Goal: Information Seeking & Learning: Learn about a topic

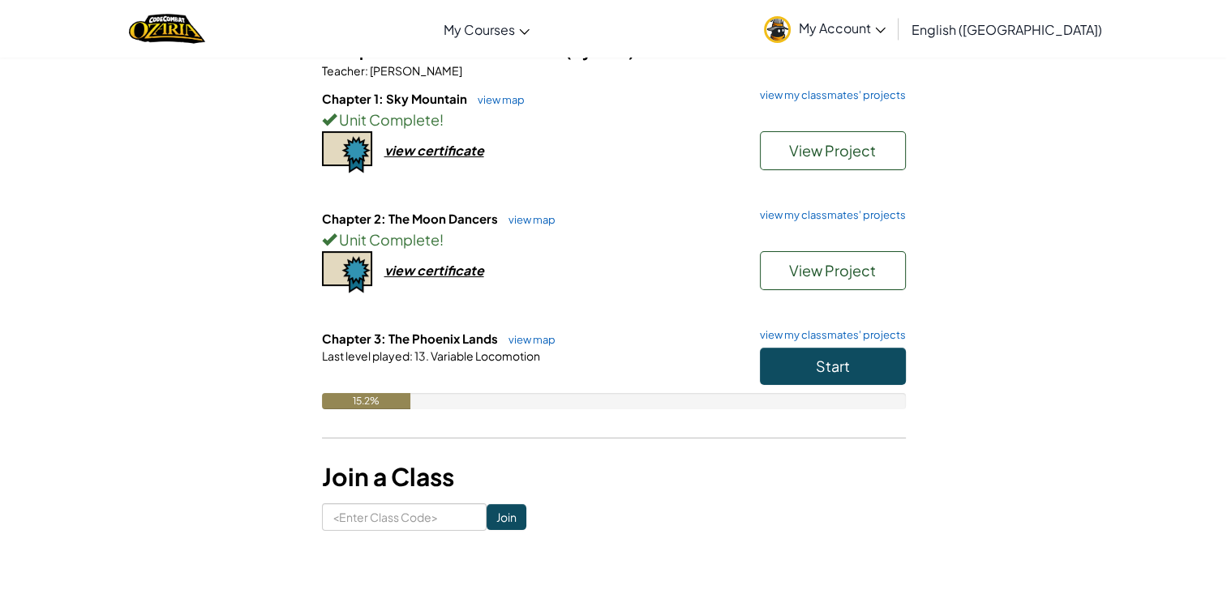
scroll to position [162, 0]
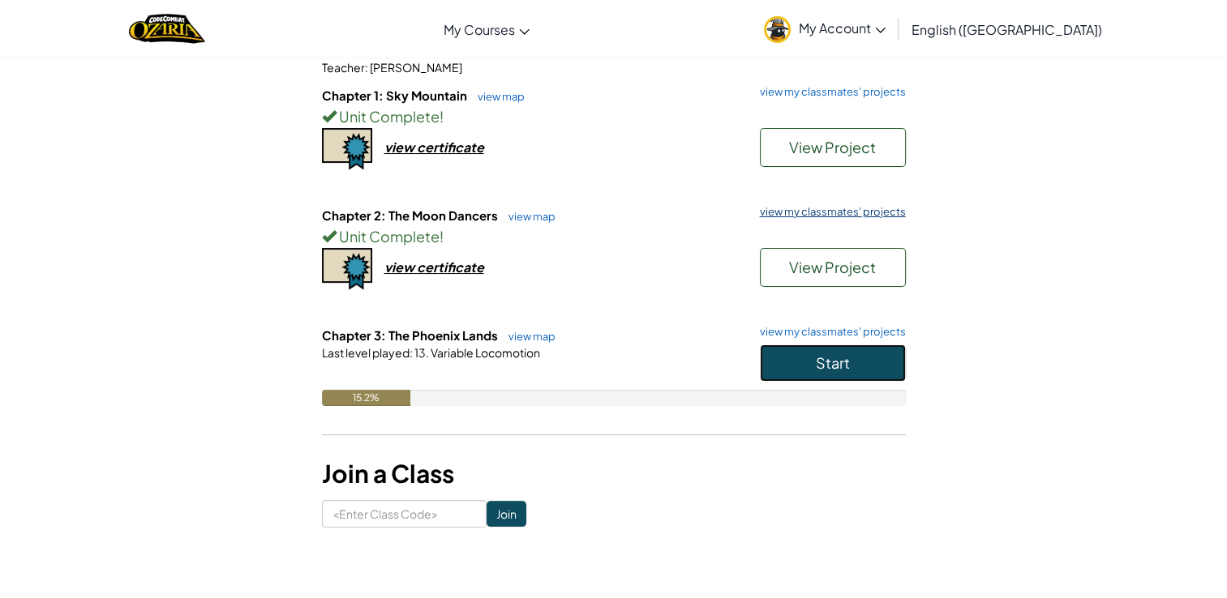
click at [834, 371] on button "Start" at bounding box center [833, 363] width 146 height 37
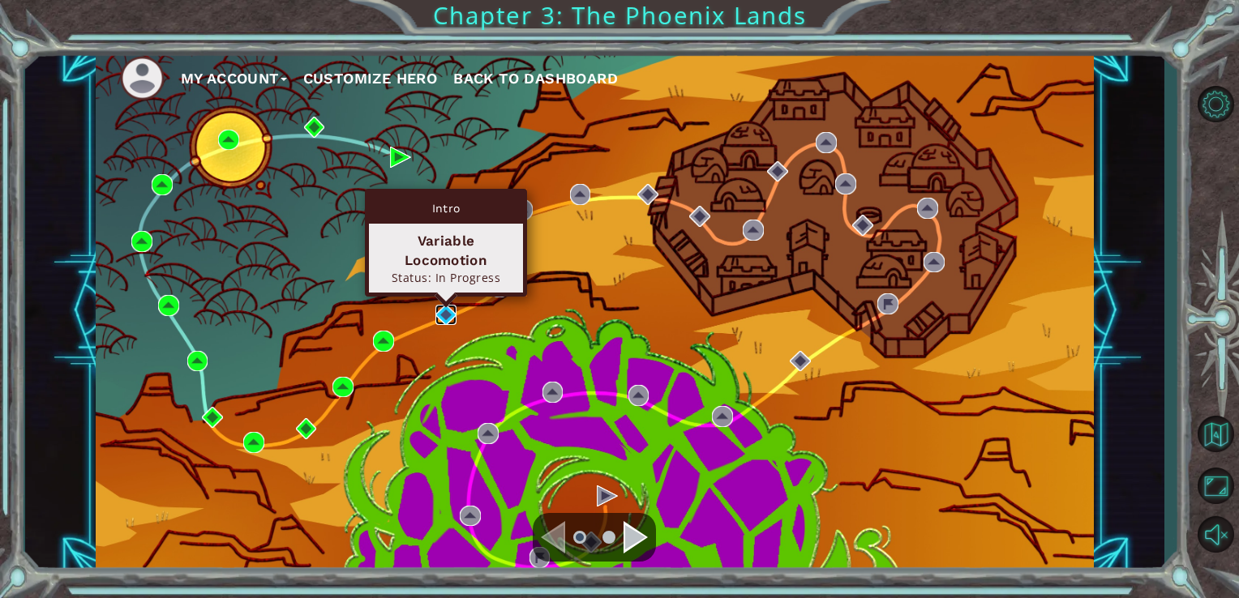
click at [451, 312] on img at bounding box center [445, 315] width 21 height 21
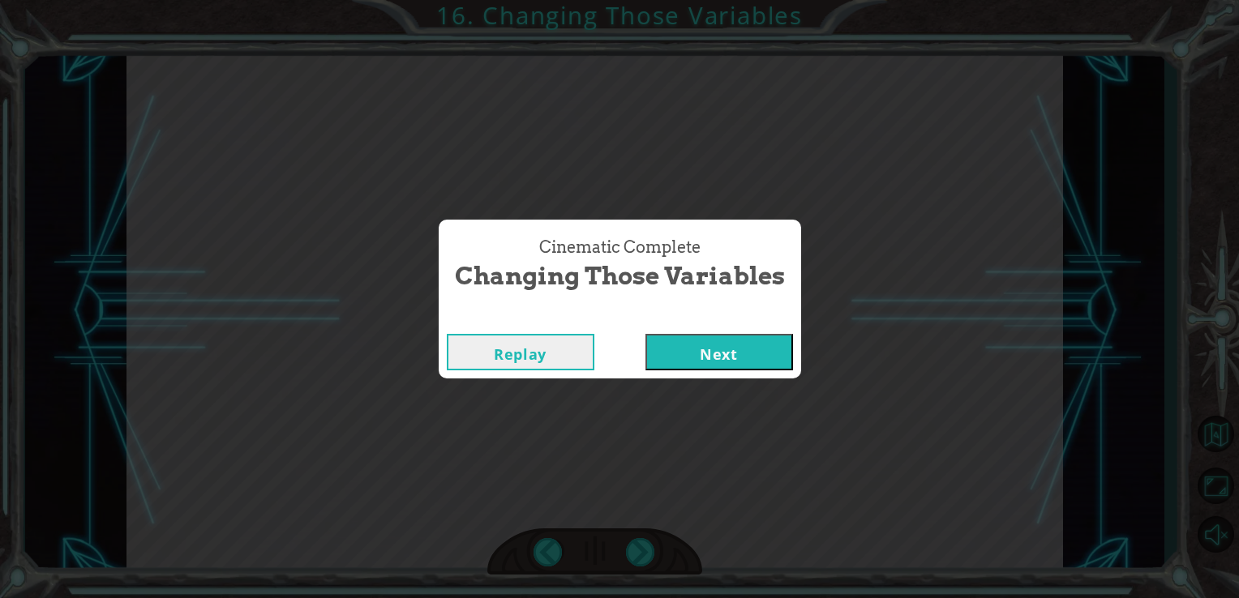
click at [755, 359] on button "Next" at bounding box center [719, 352] width 148 height 36
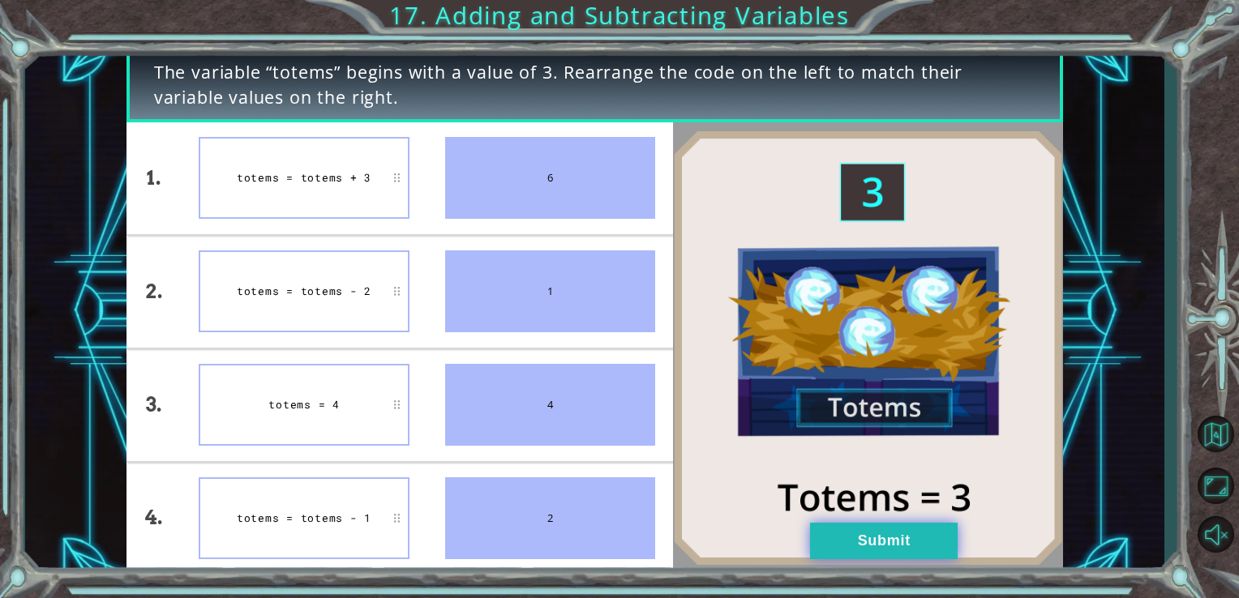
click at [911, 533] on button "Submit" at bounding box center [884, 541] width 148 height 36
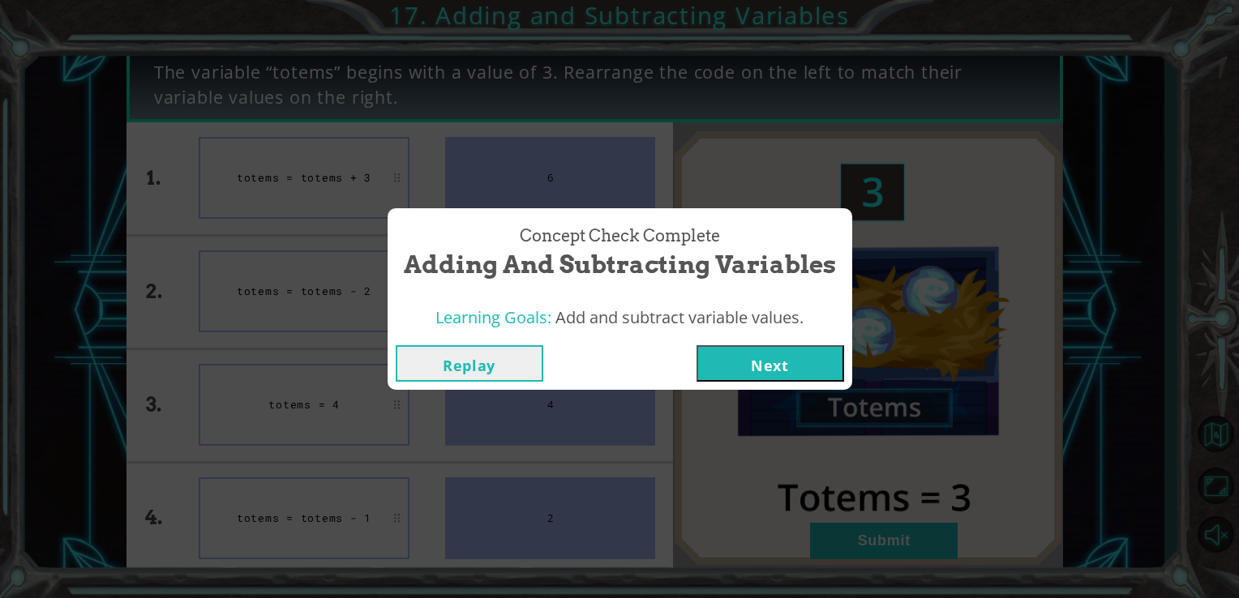
click at [765, 358] on button "Next" at bounding box center [770, 363] width 148 height 36
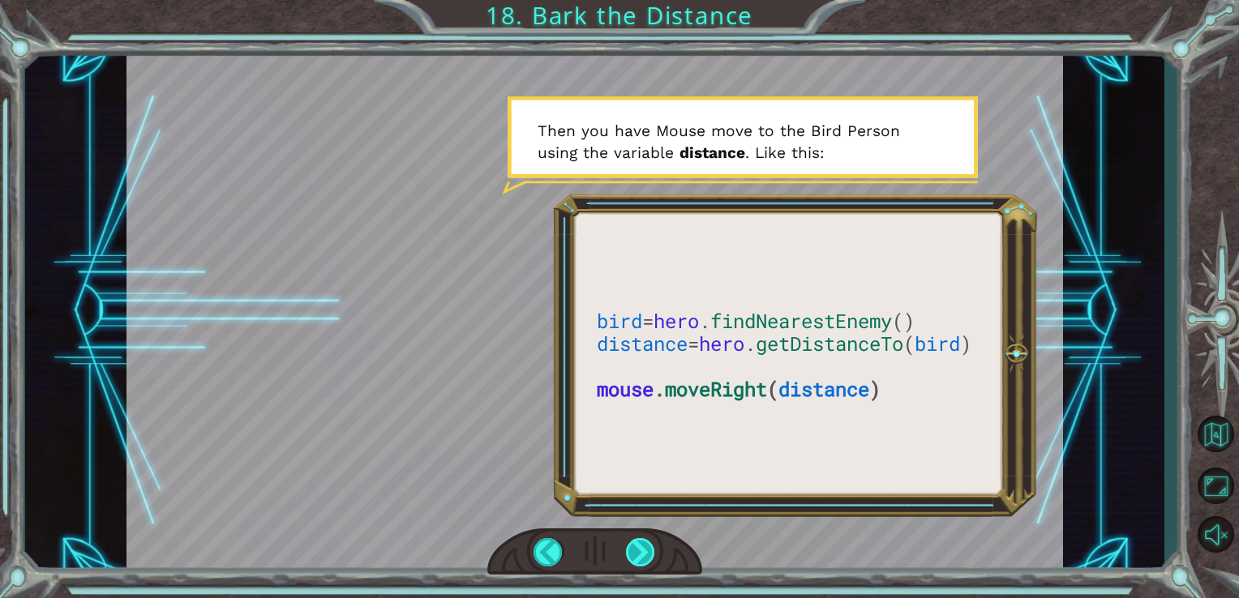
click at [648, 555] on div at bounding box center [641, 552] width 30 height 28
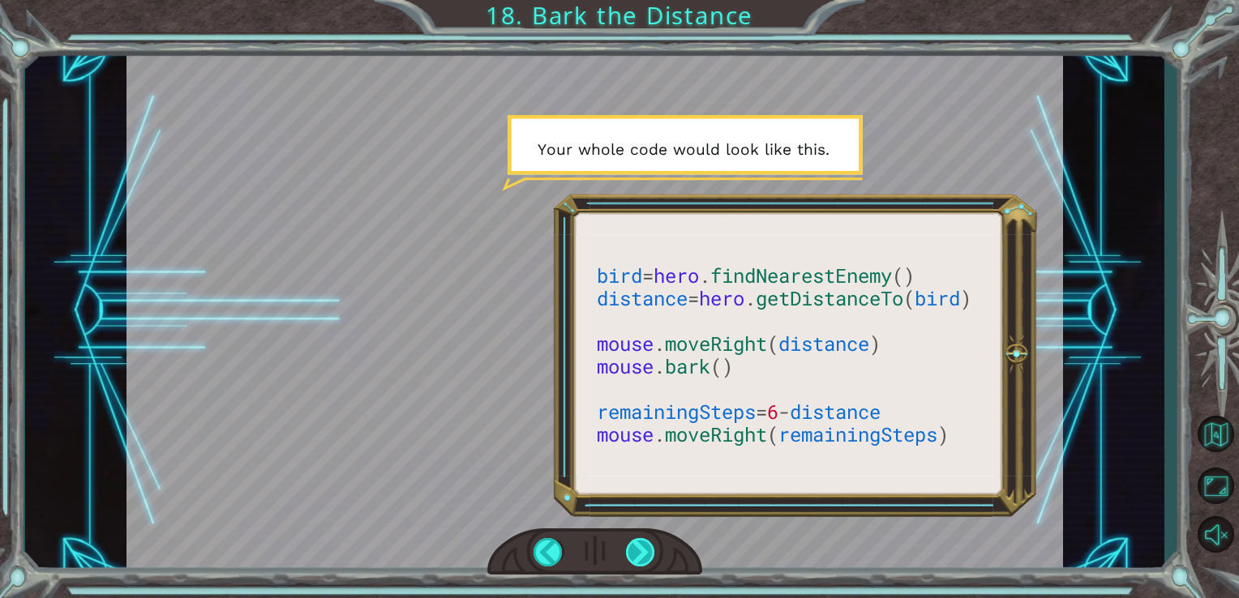
click at [648, 555] on div at bounding box center [641, 552] width 30 height 28
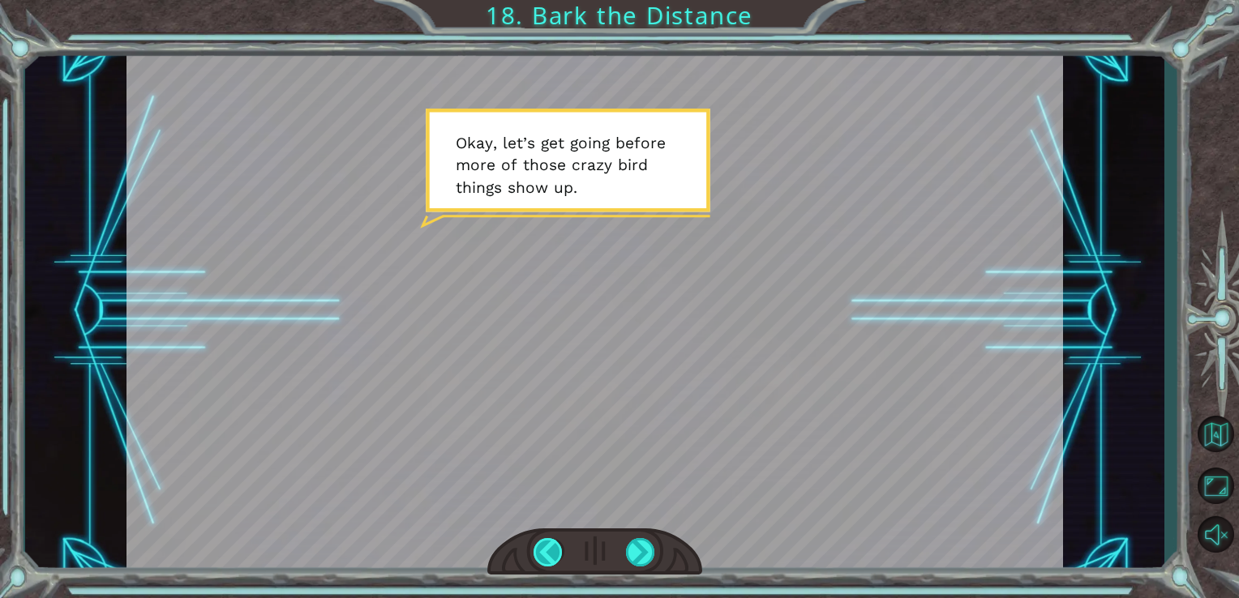
click at [548, 546] on div at bounding box center [549, 552] width 30 height 28
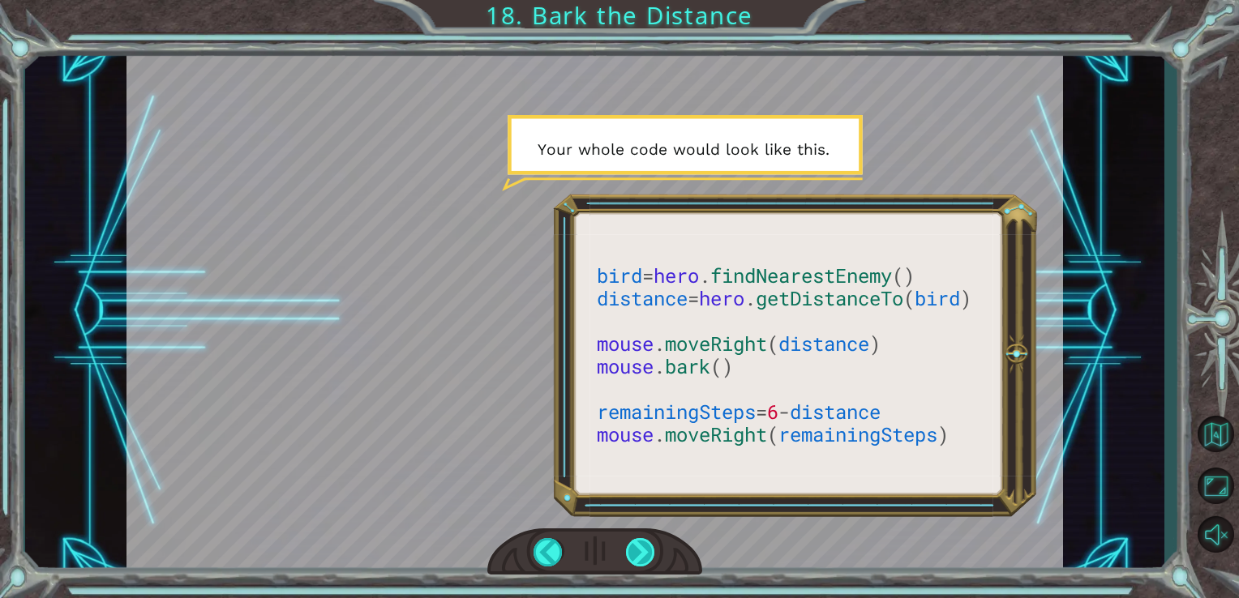
click at [651, 550] on div at bounding box center [641, 552] width 30 height 28
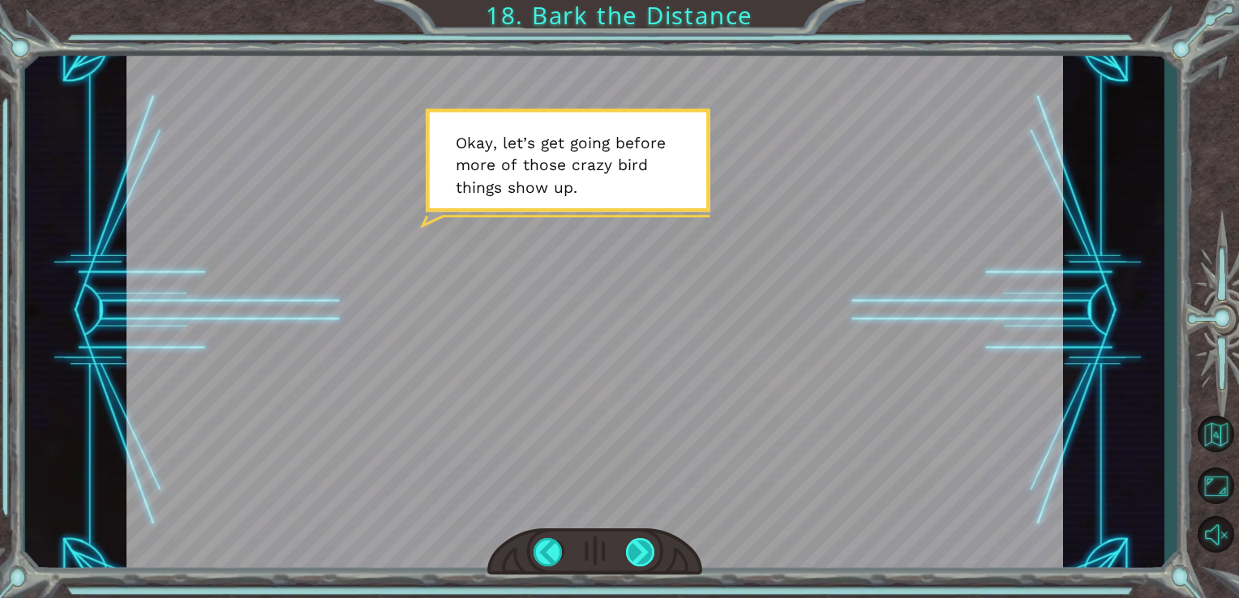
click at [644, 549] on div at bounding box center [641, 552] width 30 height 28
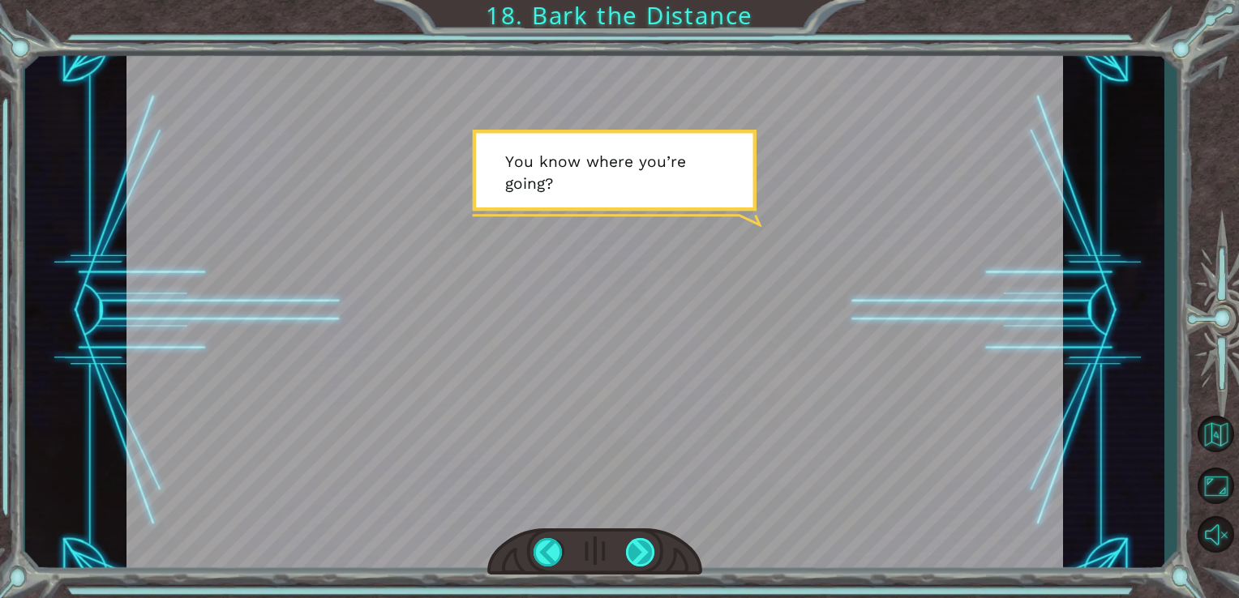
click at [646, 546] on div at bounding box center [641, 552] width 30 height 28
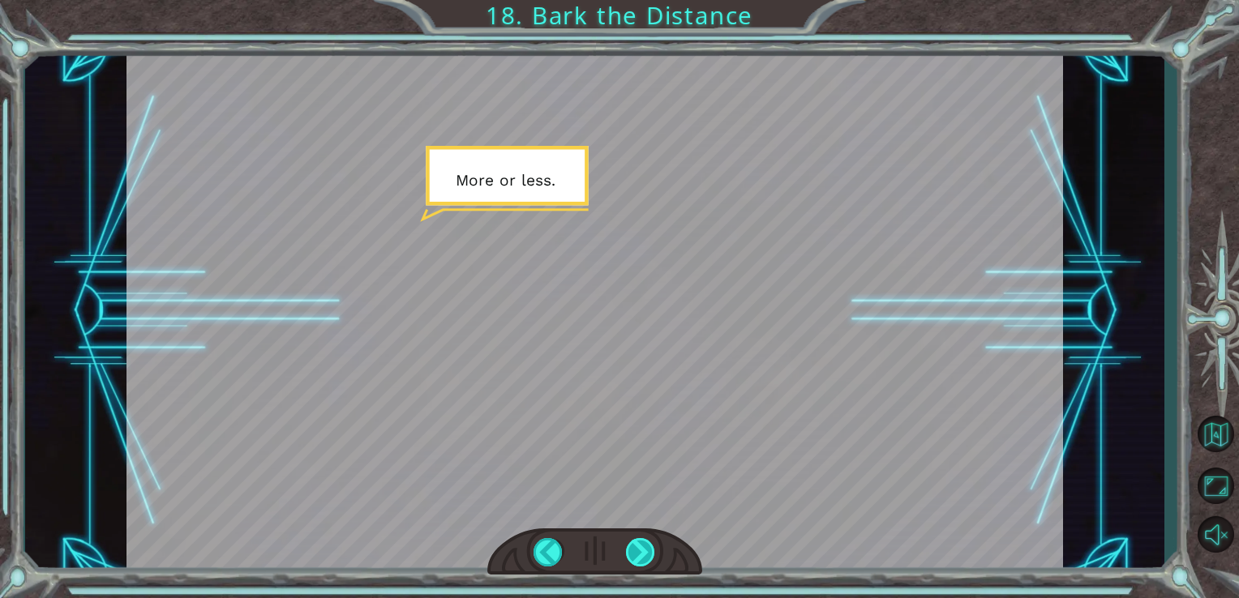
click at [646, 546] on div at bounding box center [641, 552] width 30 height 28
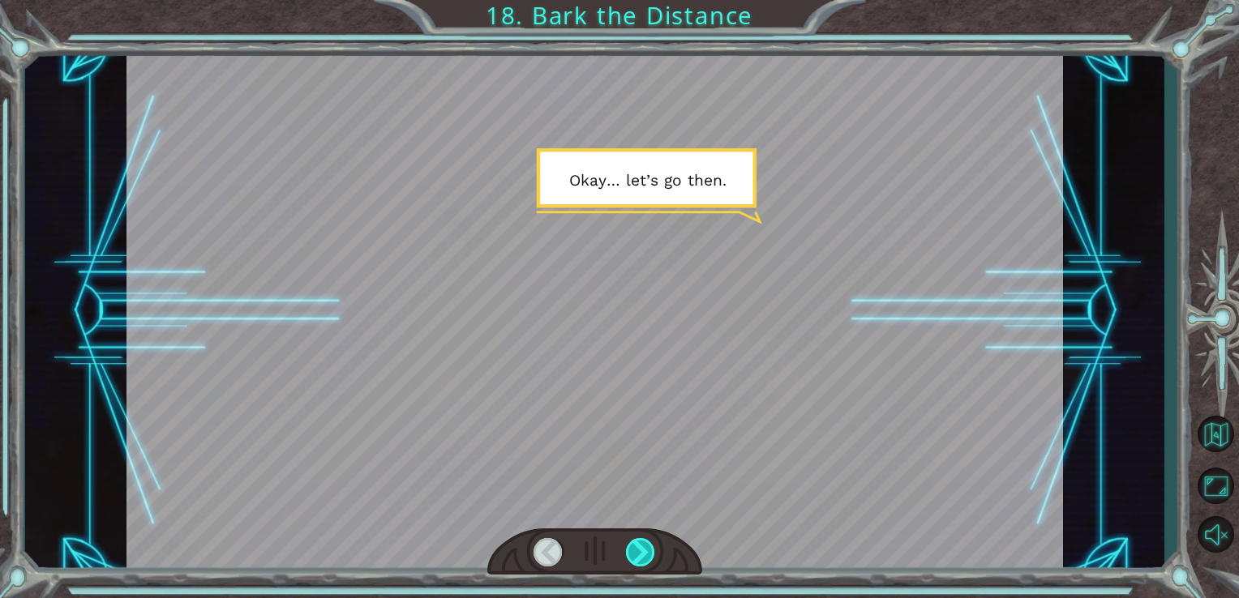
click at [644, 543] on div at bounding box center [641, 552] width 30 height 28
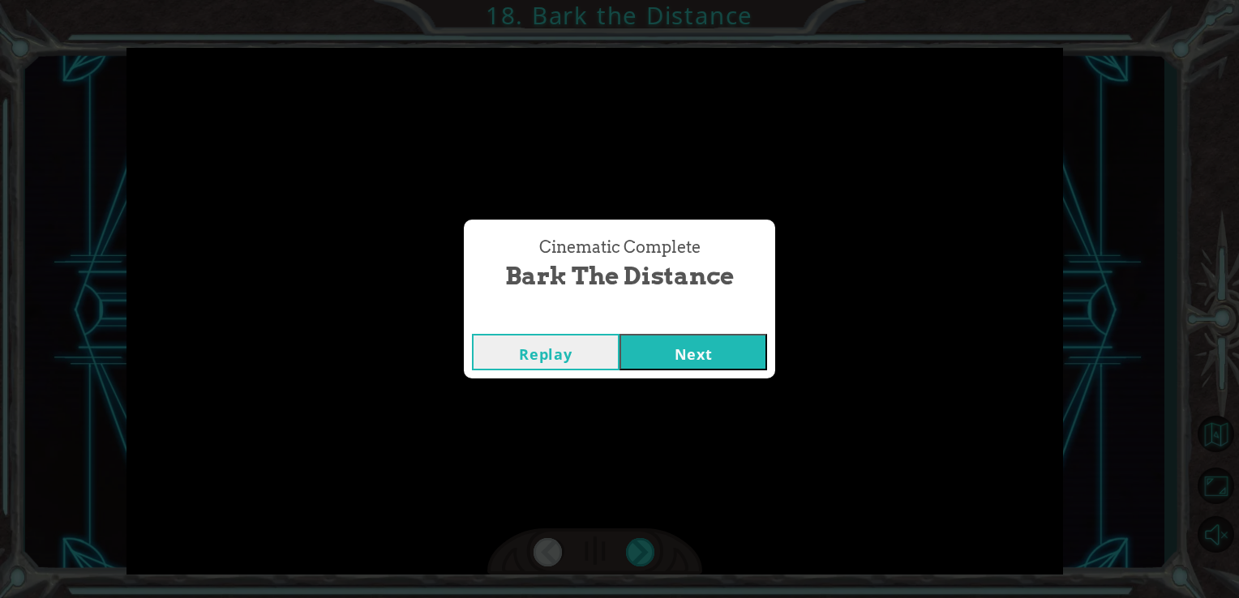
click at [696, 349] on button "Next" at bounding box center [693, 352] width 148 height 36
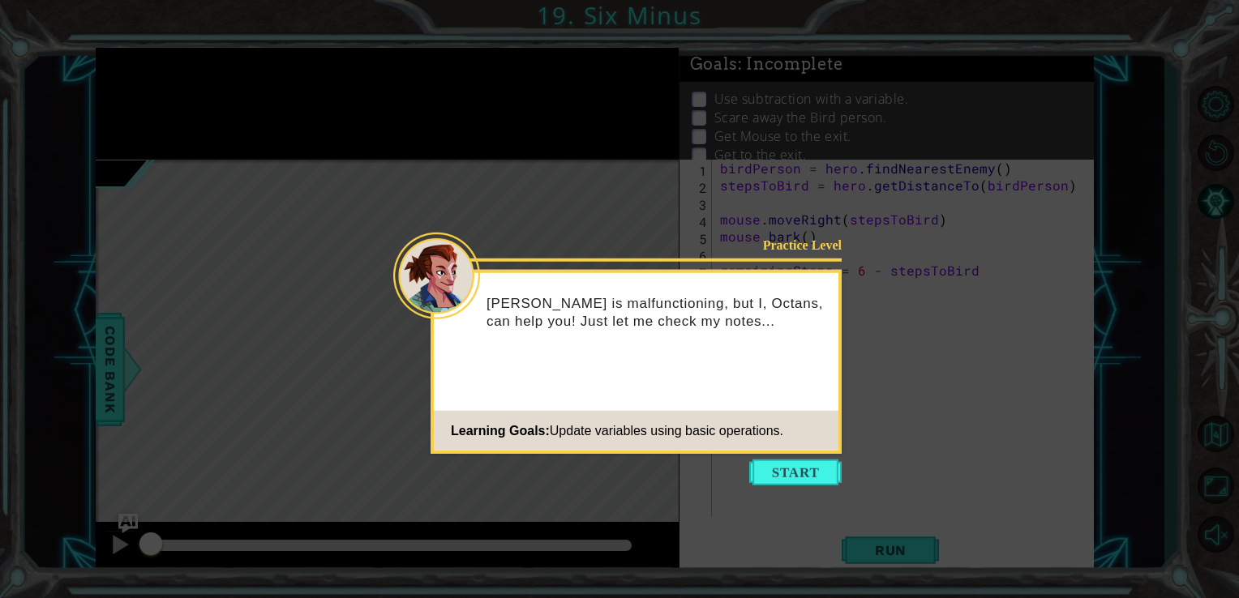
click at [787, 475] on button "Start" at bounding box center [795, 473] width 92 height 26
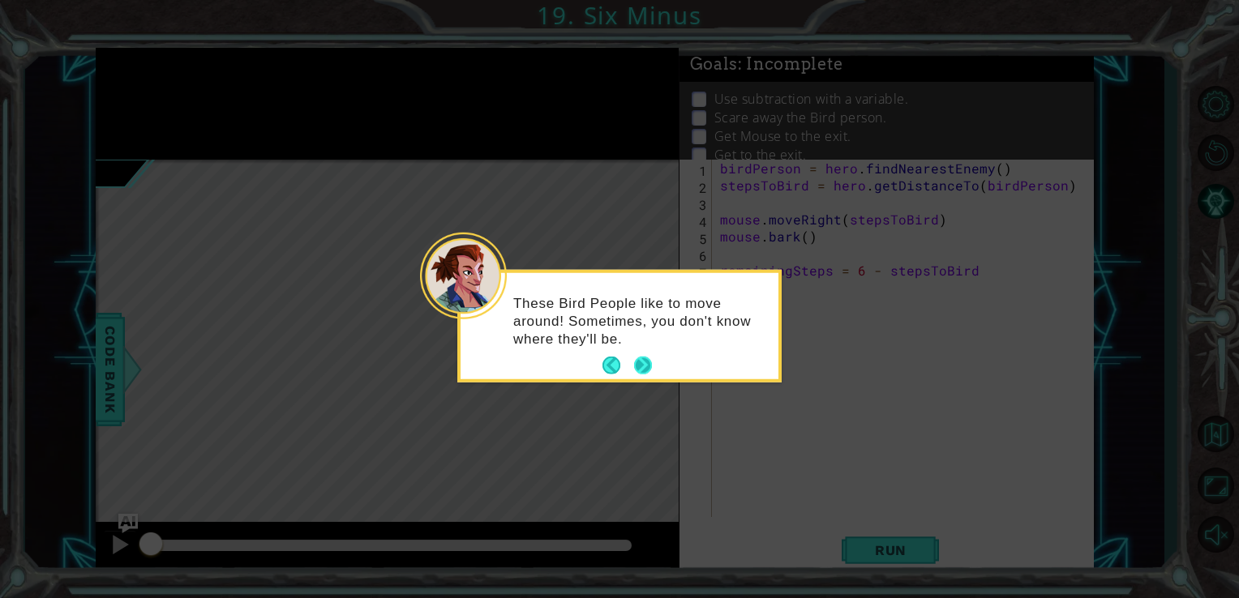
click at [649, 363] on button "Next" at bounding box center [643, 366] width 18 height 18
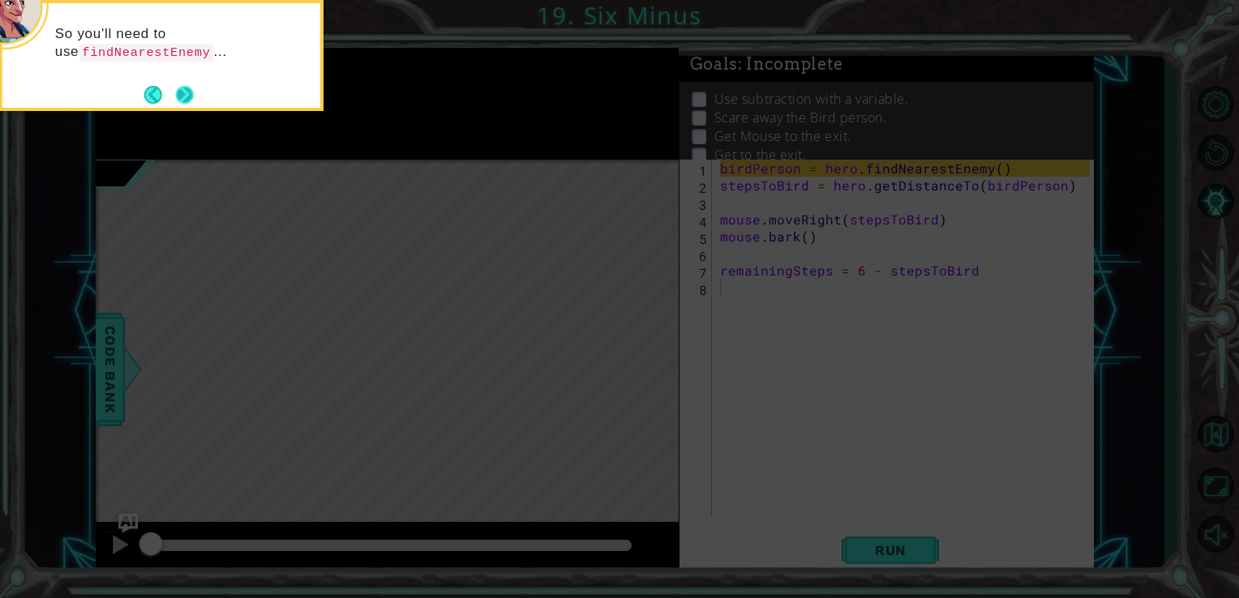
click at [193, 88] on button "Next" at bounding box center [184, 94] width 19 height 19
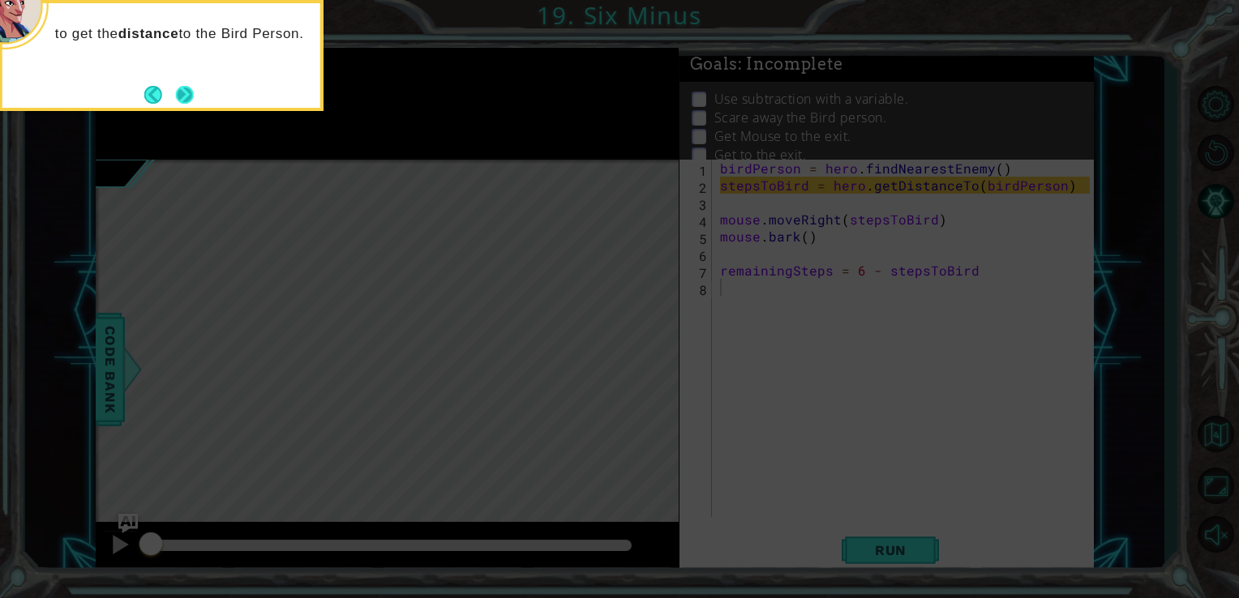
click at [193, 90] on button "Next" at bounding box center [185, 95] width 18 height 18
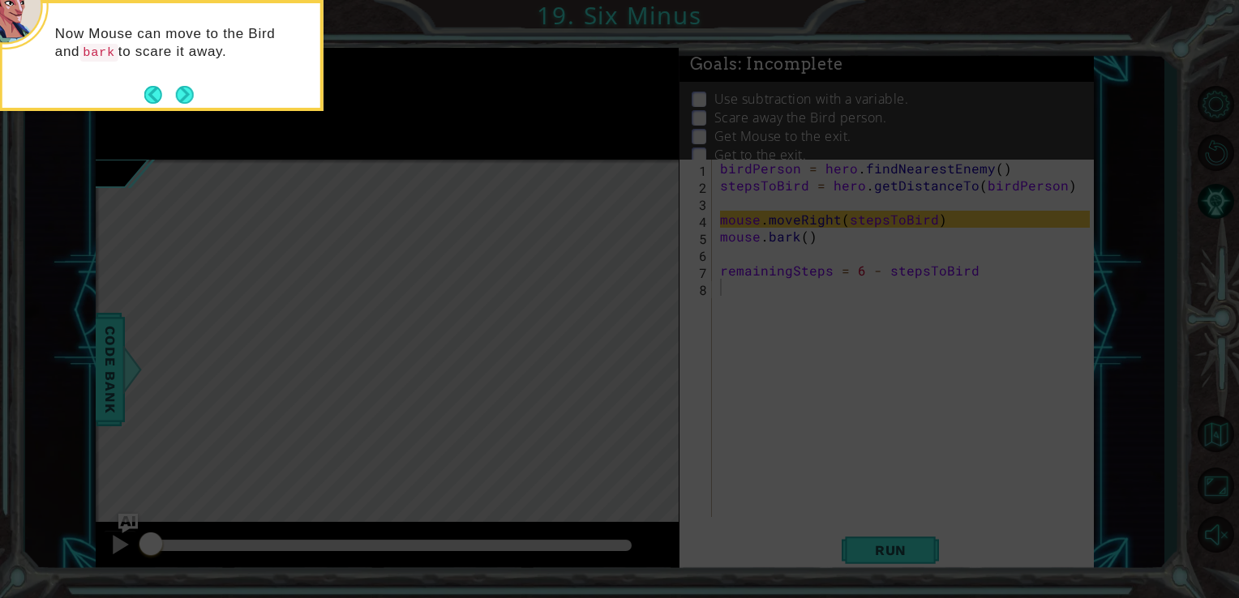
click at [193, 90] on button "Next" at bounding box center [185, 95] width 18 height 18
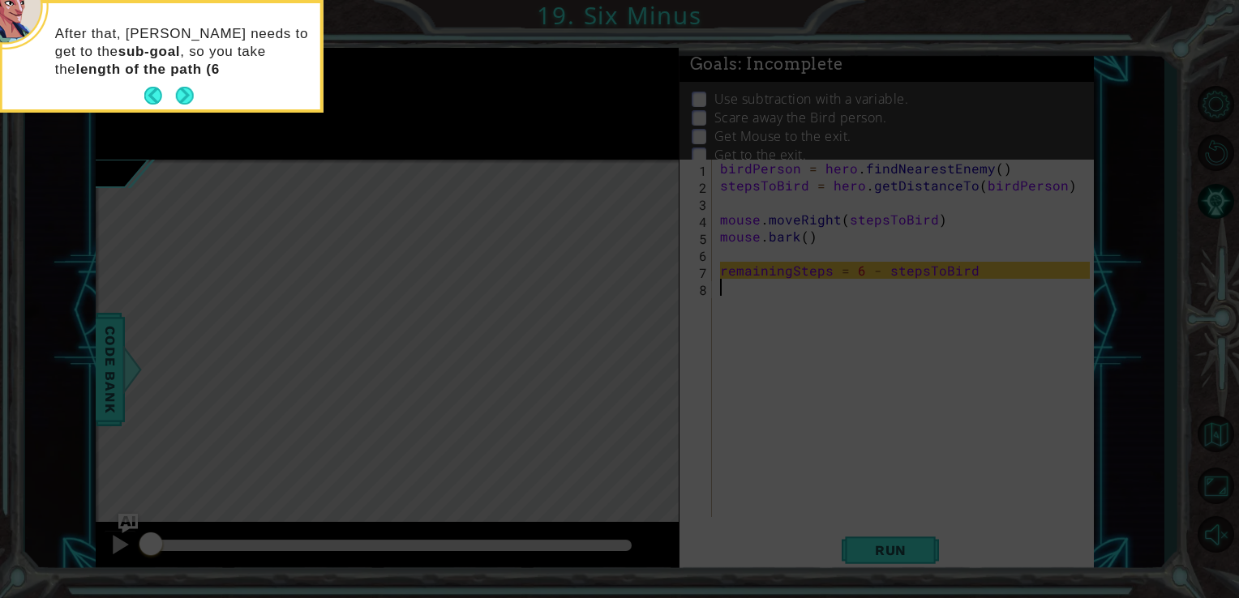
click at [193, 90] on button "Next" at bounding box center [185, 96] width 18 height 18
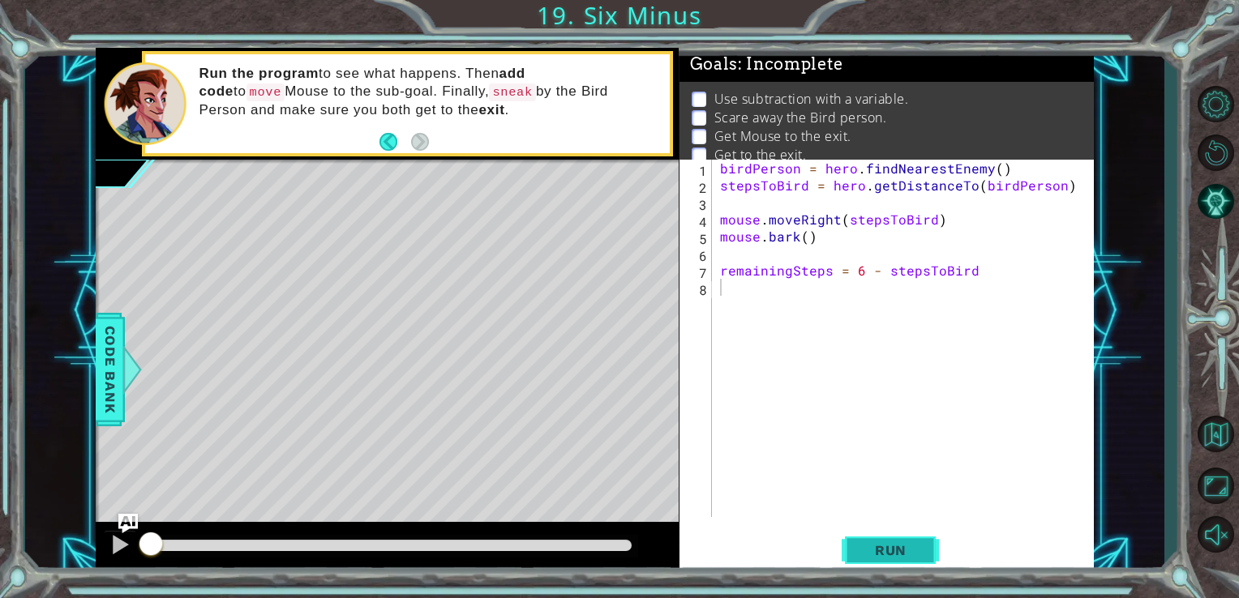
click at [872, 549] on span "Run" at bounding box center [891, 550] width 64 height 16
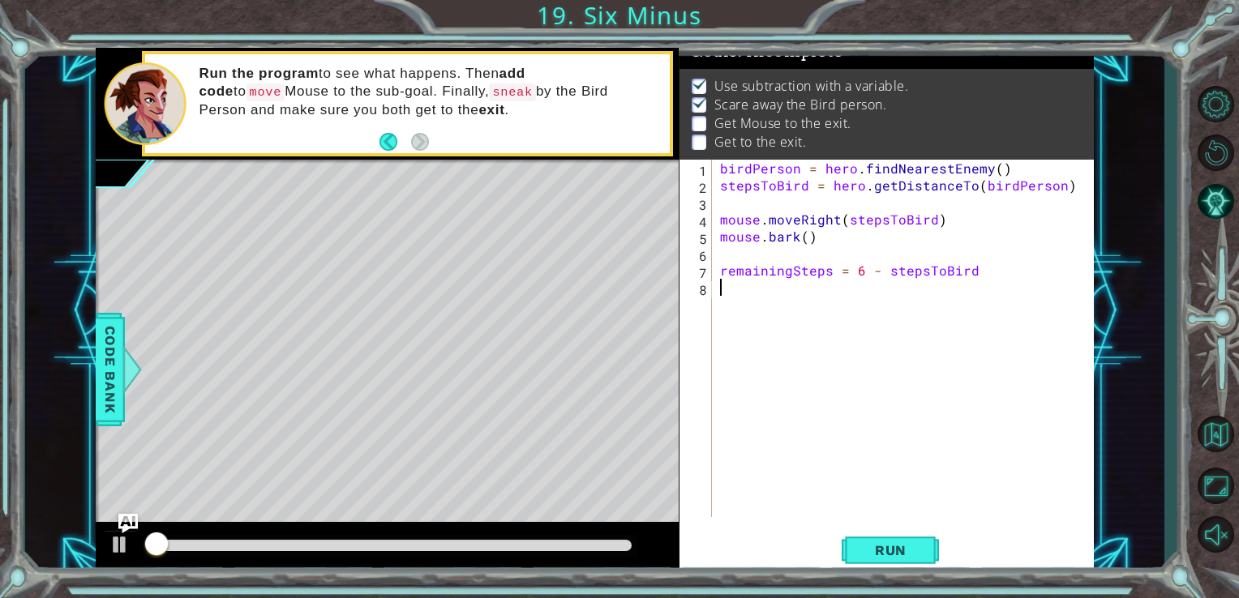
scroll to position [16, 0]
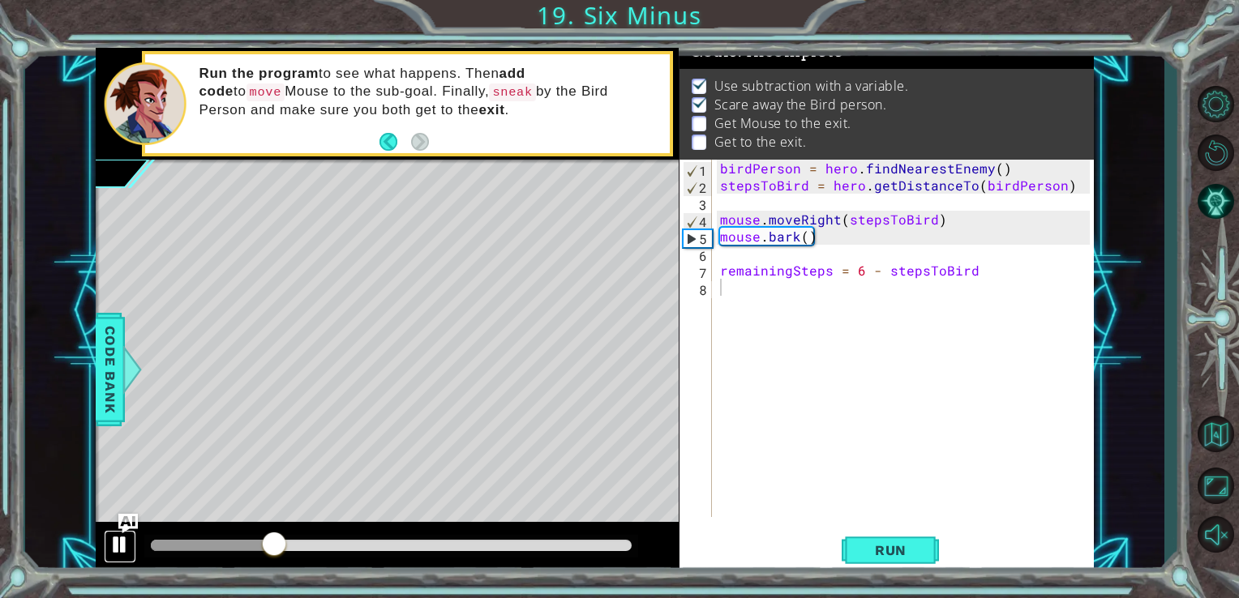
click at [123, 549] on div at bounding box center [119, 544] width 21 height 21
click at [120, 545] on div at bounding box center [119, 544] width 21 height 21
click at [123, 543] on div at bounding box center [119, 544] width 21 height 21
click at [721, 267] on div "birdPerson = hero . findNearestEnemy ( ) stepsToBird = hero . getDistanceTo ( b…" at bounding box center [908, 356] width 382 height 392
type textarea "remainingSteps = 6 - stepsToBird"
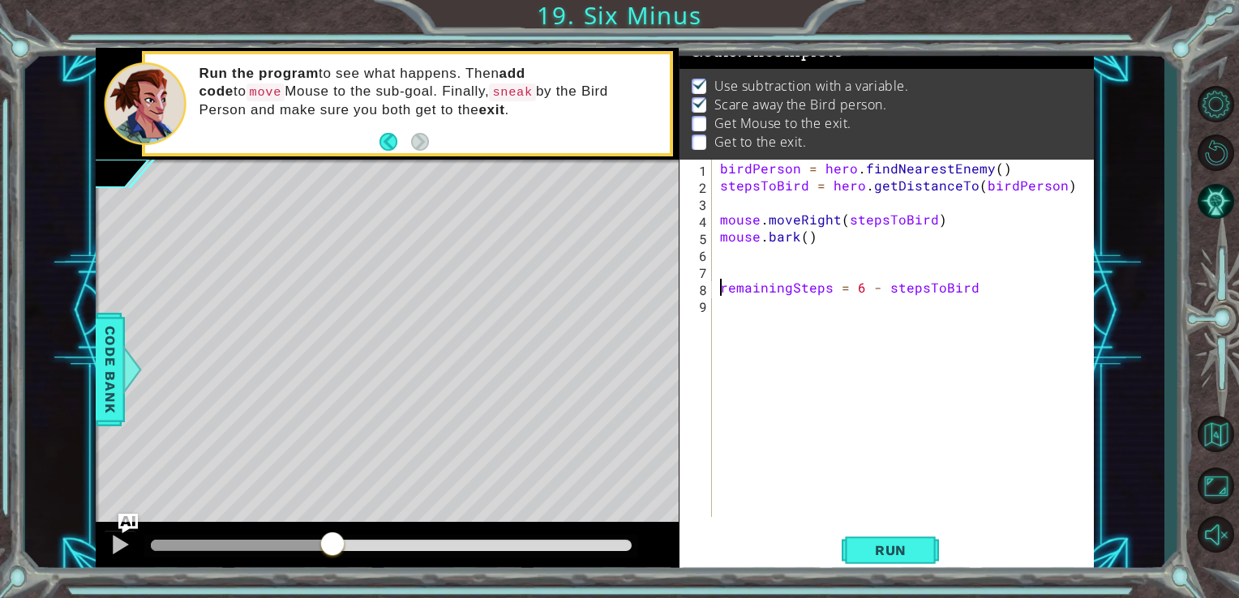
click at [726, 262] on div "birdPerson = hero . findNearestEnemy ( ) stepsToBird = hero . getDistanceTo ( b…" at bounding box center [908, 356] width 382 height 392
click at [726, 270] on div "birdPerson = hero . findNearestEnemy ( ) stepsToBird = hero . getDistanceTo ( b…" at bounding box center [908, 356] width 382 height 392
click at [113, 369] on span "Code Bank" at bounding box center [110, 369] width 26 height 99
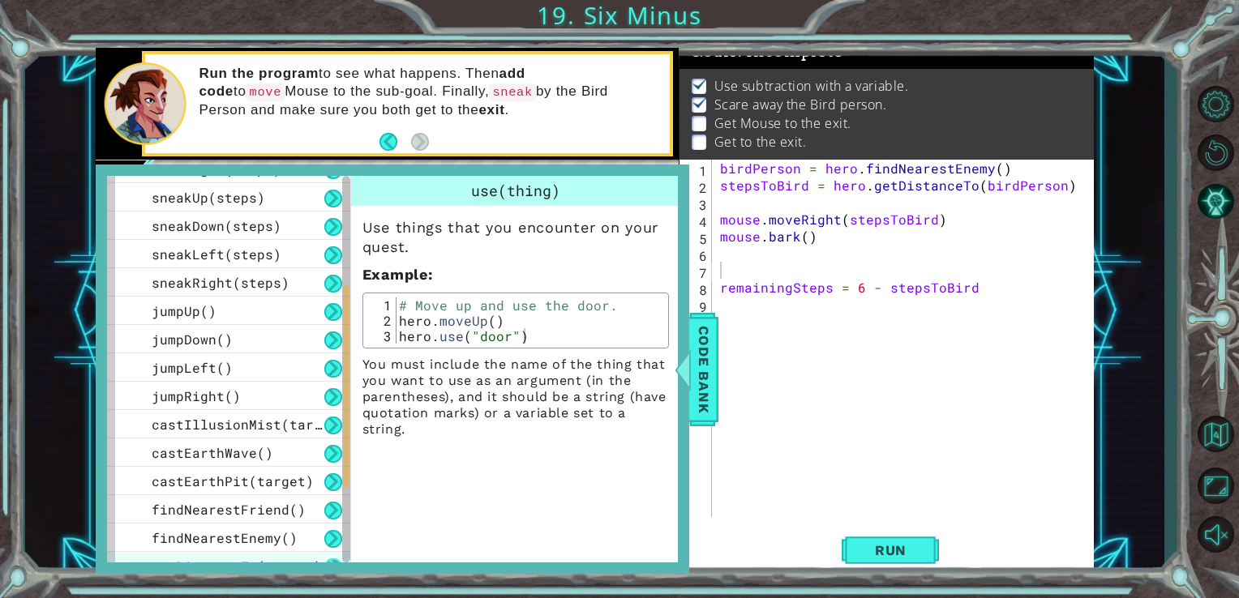
scroll to position [435, 0]
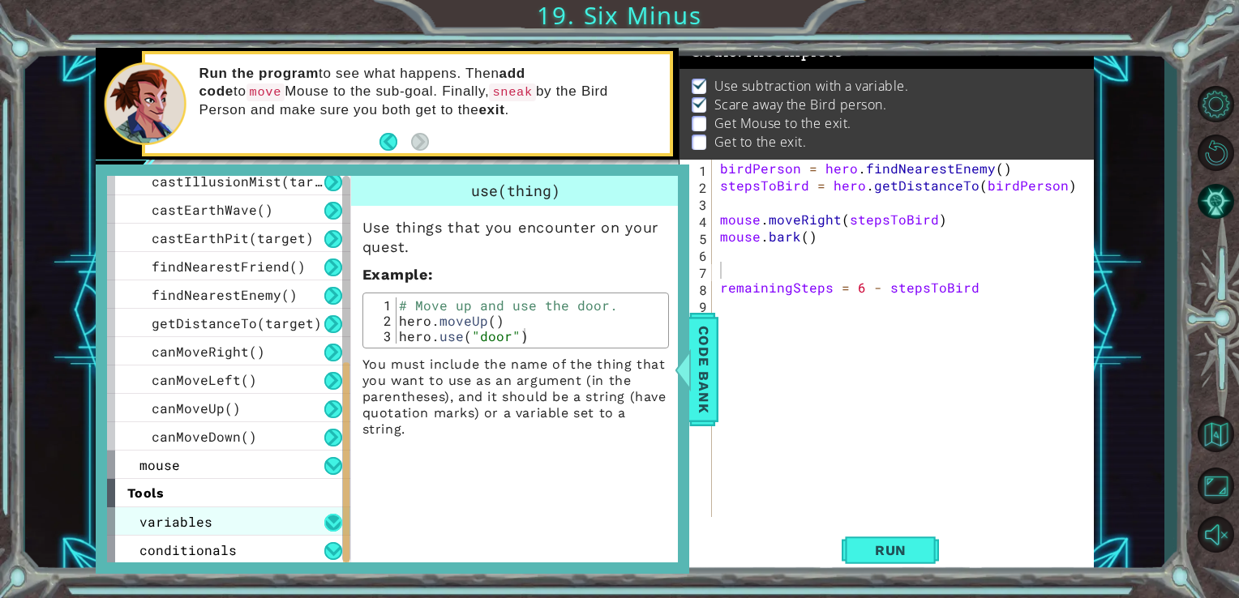
click at [338, 523] on button at bounding box center [333, 523] width 18 height 18
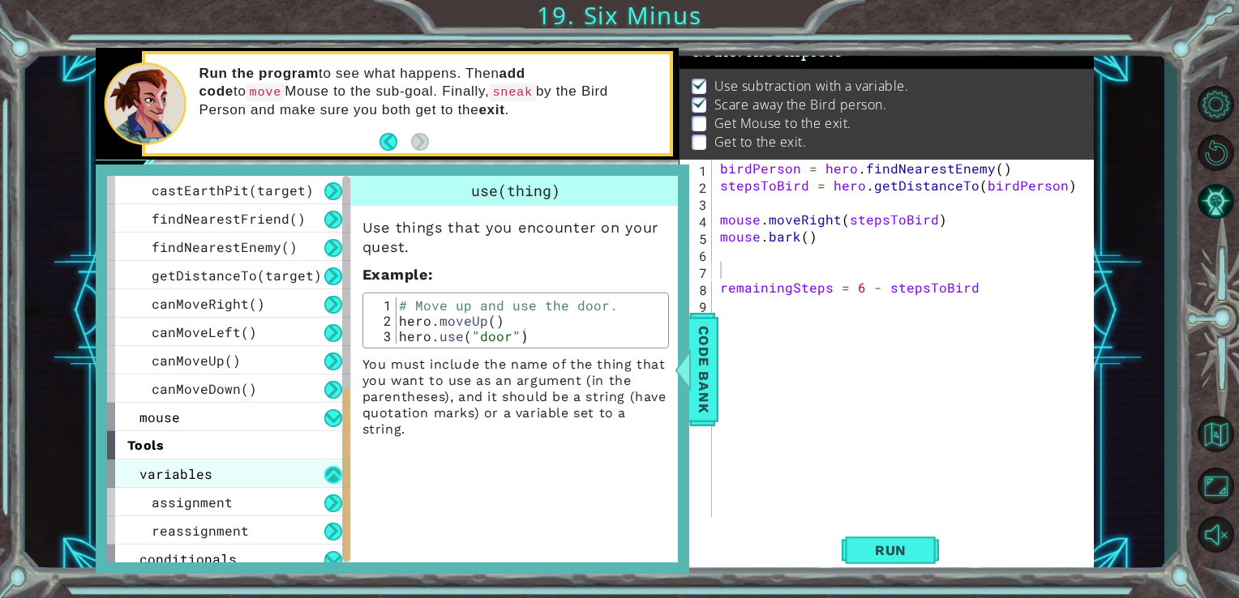
scroll to position [491, 0]
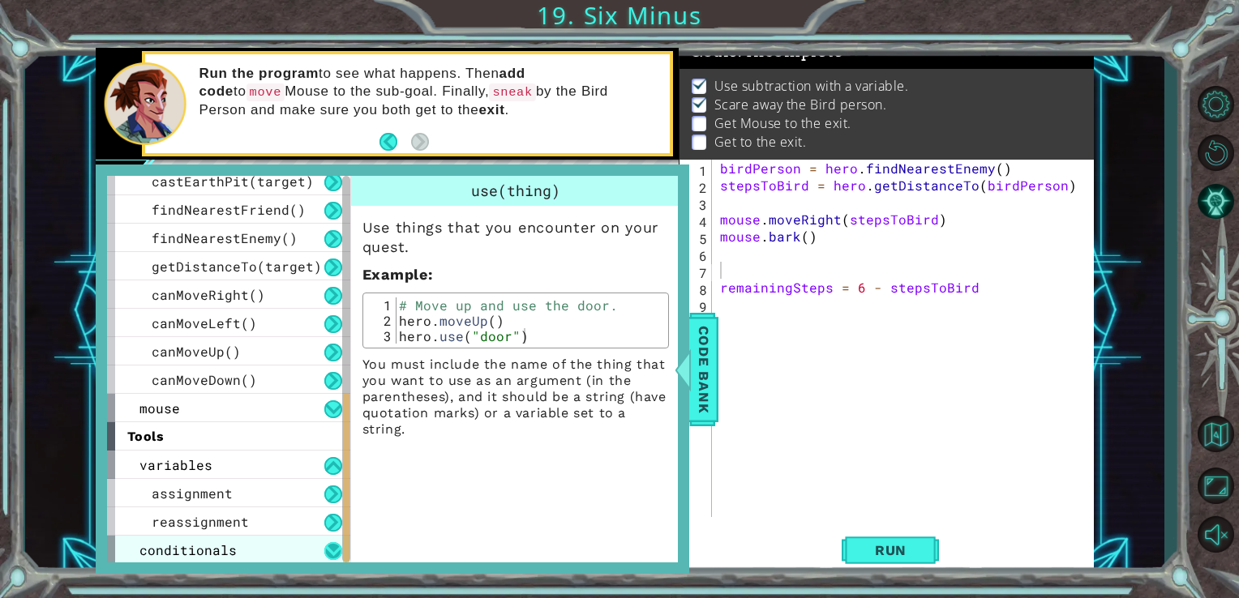
click at [330, 543] on button at bounding box center [333, 551] width 18 height 18
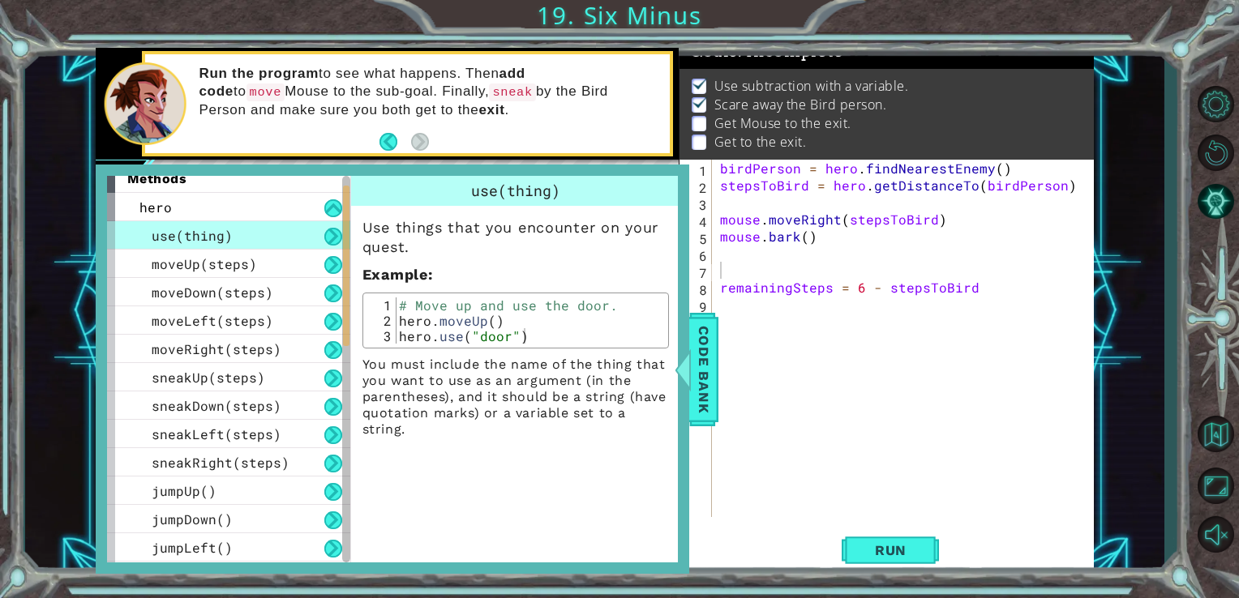
scroll to position [0, 0]
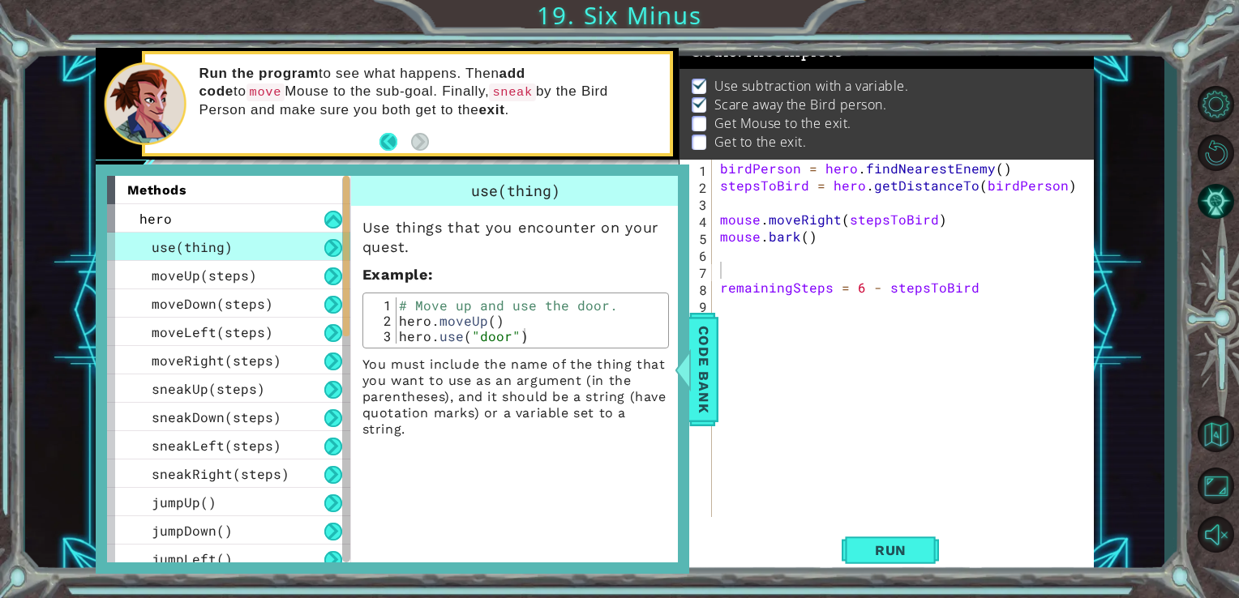
click at [388, 142] on button "Back" at bounding box center [395, 142] width 32 height 18
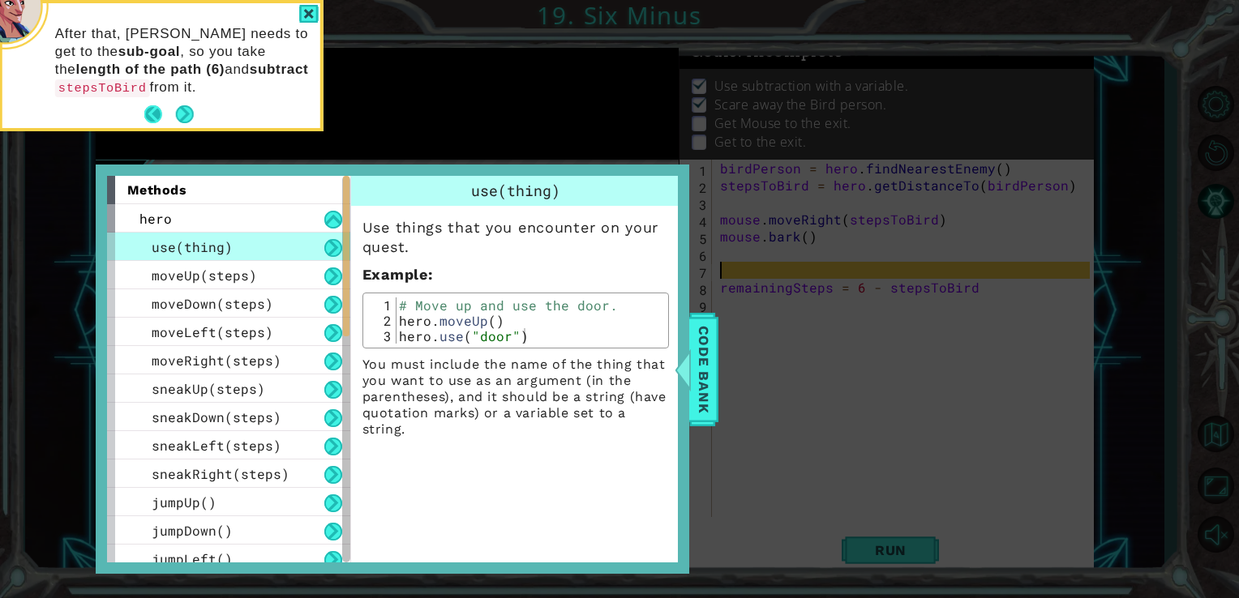
click at [152, 112] on button "Back" at bounding box center [160, 114] width 32 height 18
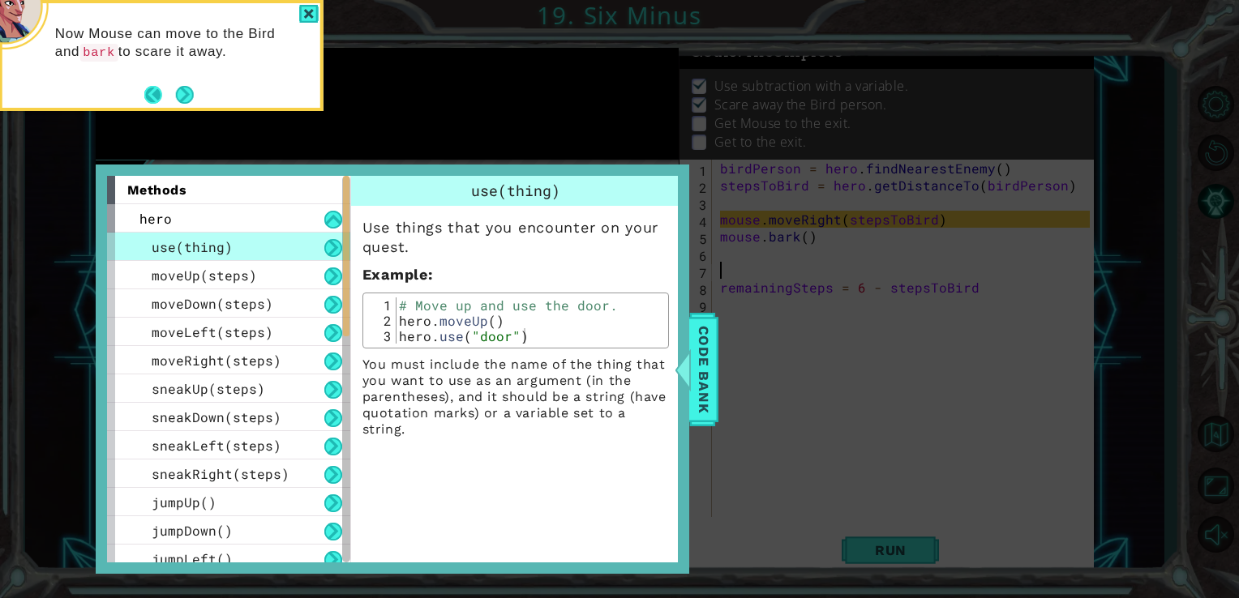
click at [153, 98] on button "Back" at bounding box center [160, 95] width 32 height 18
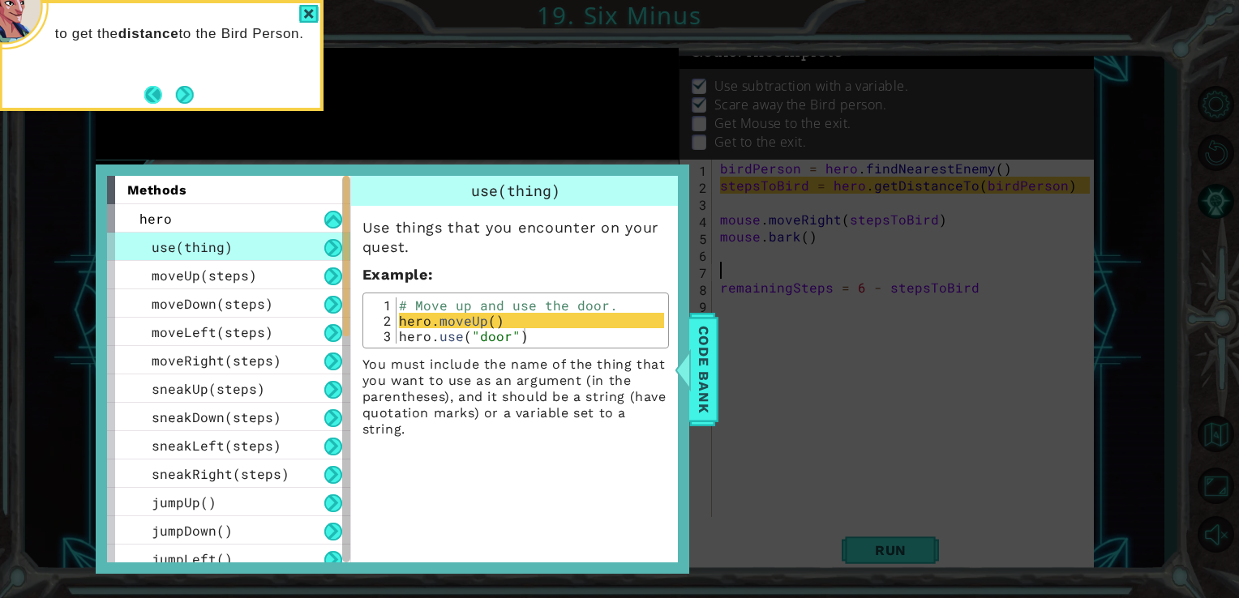
click at [156, 98] on button "Back" at bounding box center [160, 95] width 32 height 18
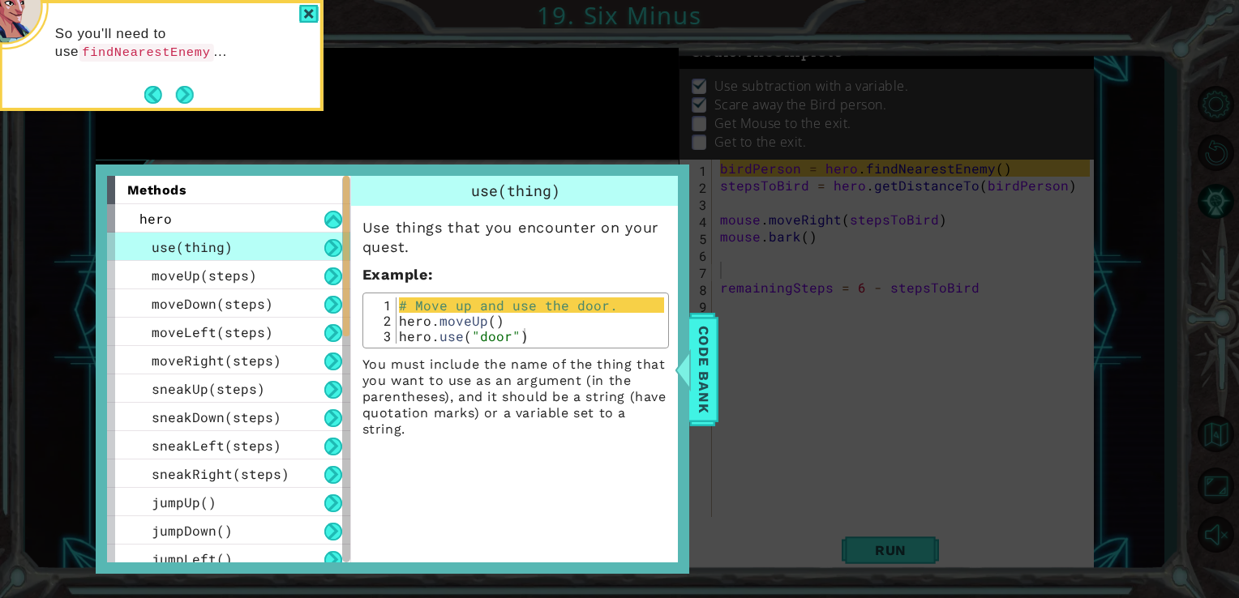
click at [156, 98] on button "Back" at bounding box center [160, 95] width 32 height 18
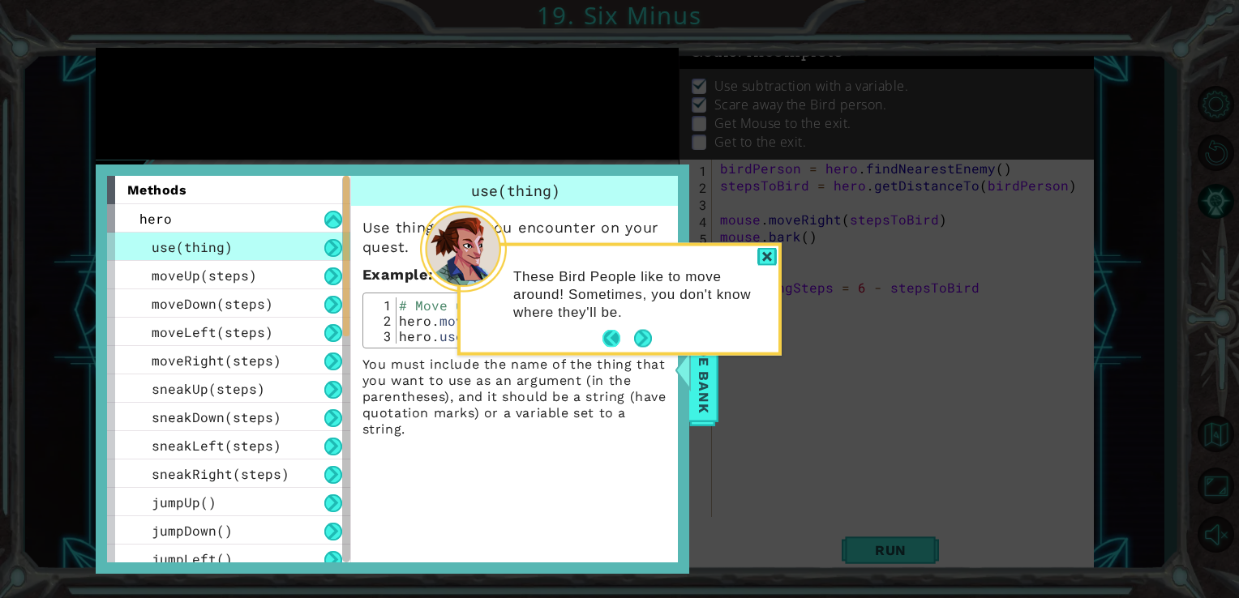
click at [610, 336] on button "Back" at bounding box center [618, 339] width 32 height 18
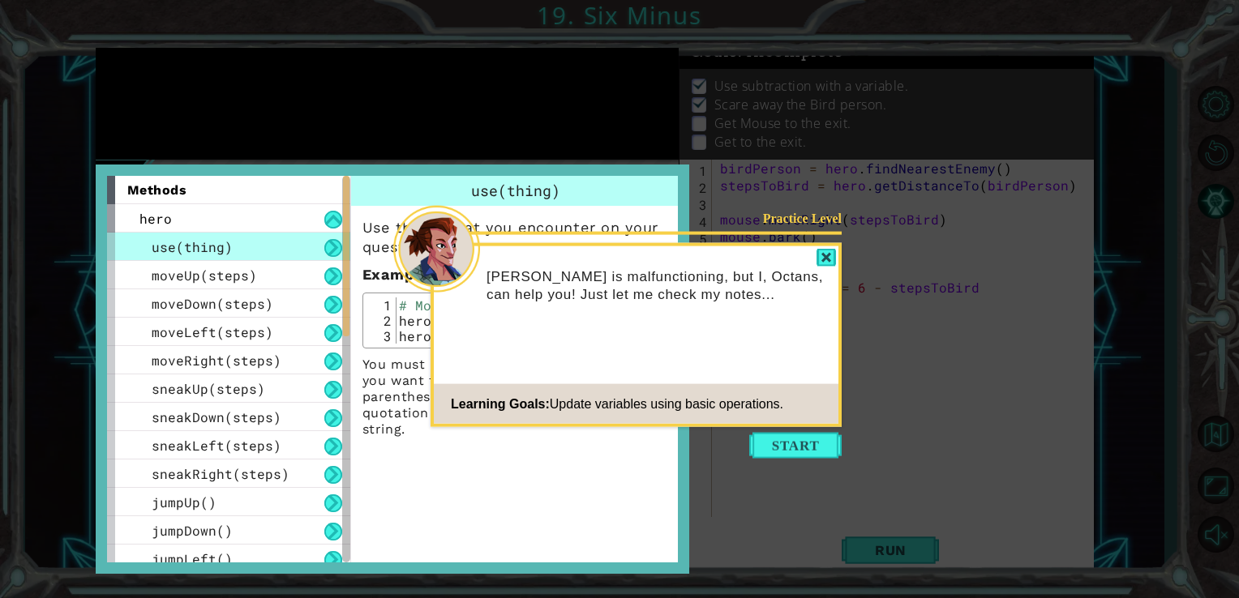
click at [823, 259] on div at bounding box center [825, 258] width 19 height 19
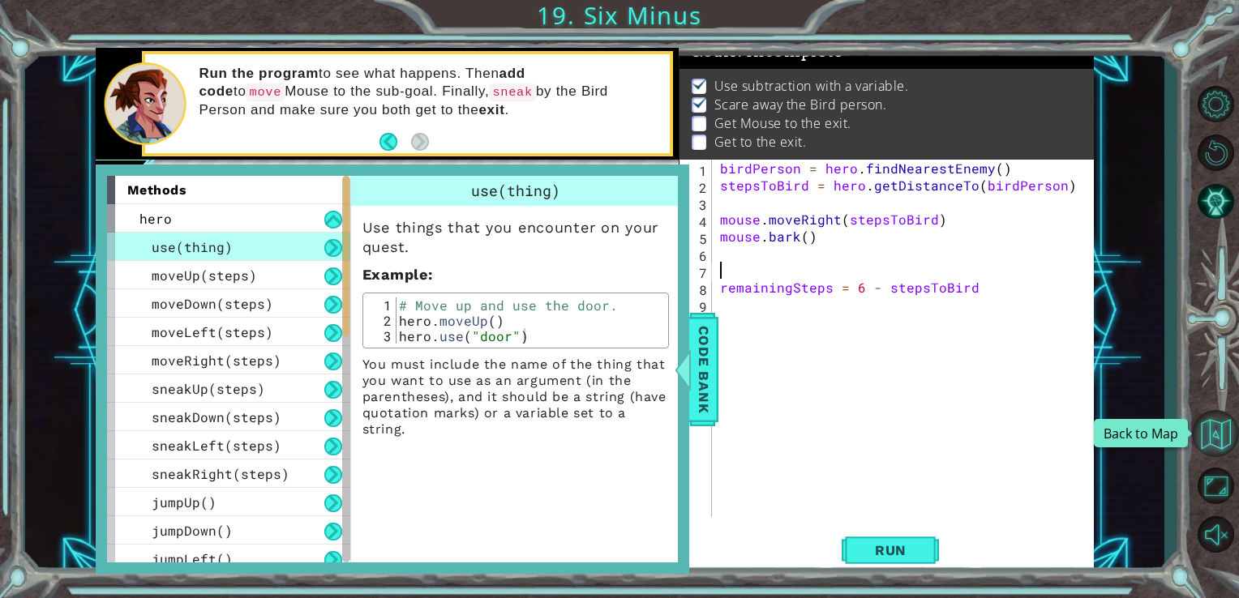
click at [1223, 430] on button "Back to Map" at bounding box center [1215, 433] width 47 height 47
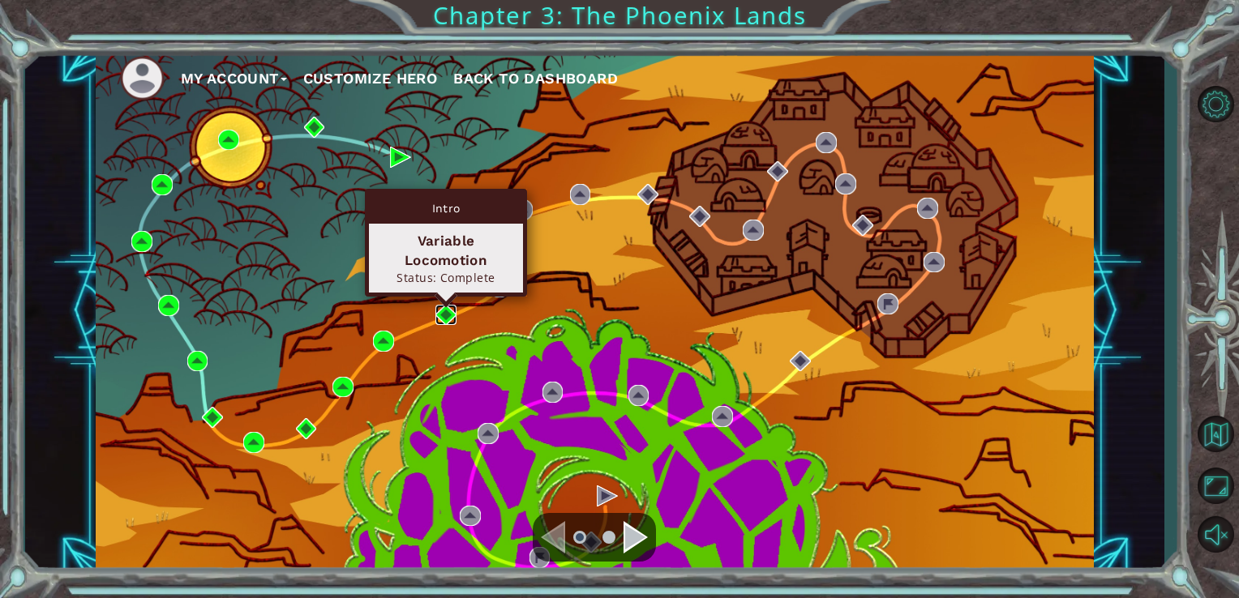
click at [452, 314] on img at bounding box center [445, 315] width 21 height 21
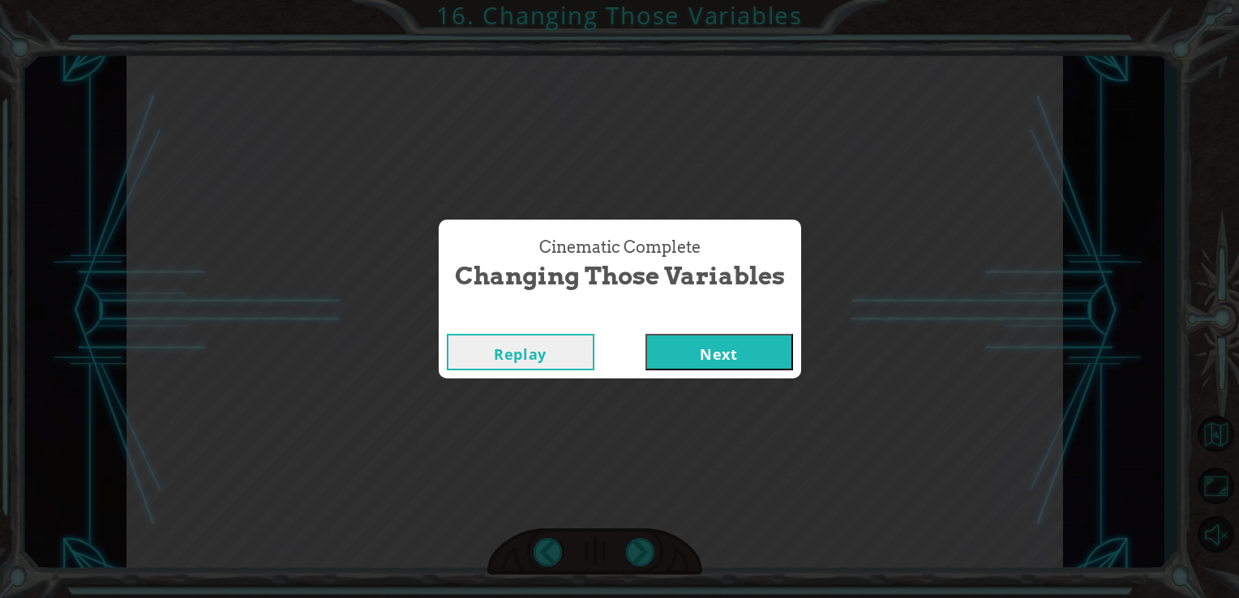
click at [672, 366] on button "Next" at bounding box center [719, 352] width 148 height 36
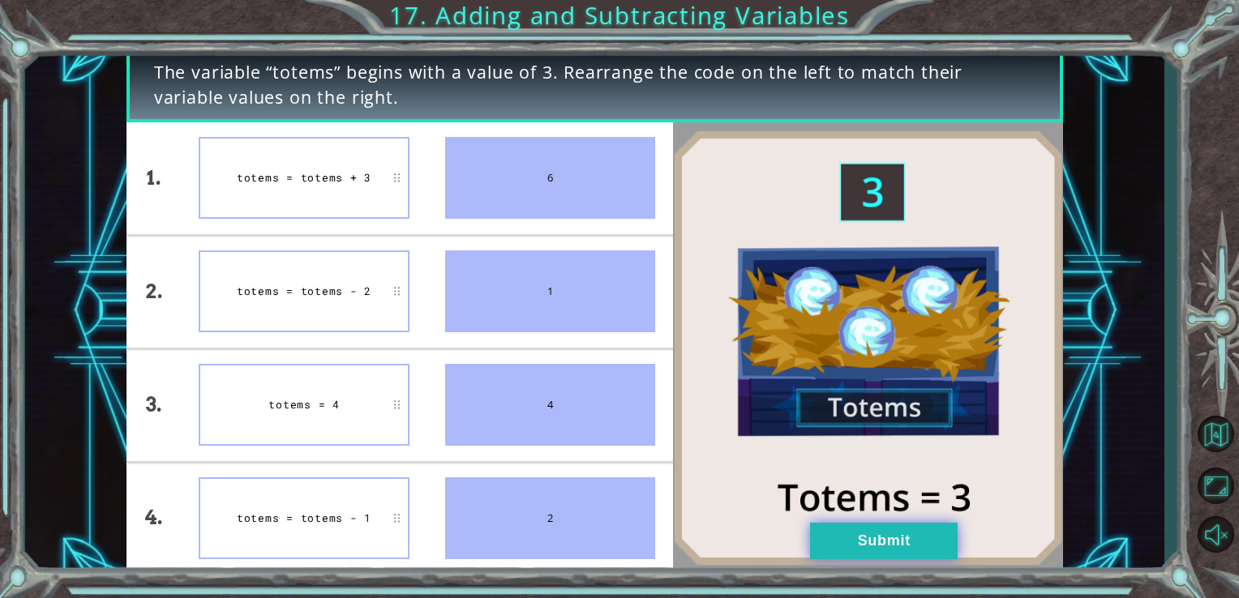
click at [896, 536] on button "Submit" at bounding box center [884, 541] width 148 height 36
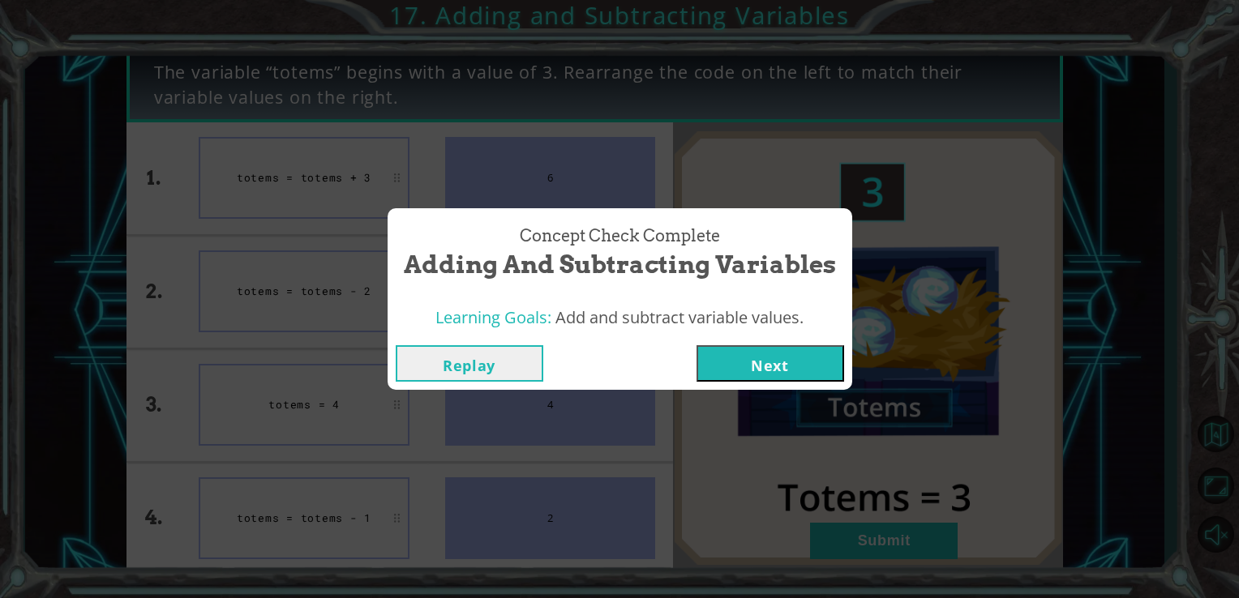
click at [738, 375] on button "Next" at bounding box center [770, 363] width 148 height 36
